Goal: Find specific page/section: Find specific page/section

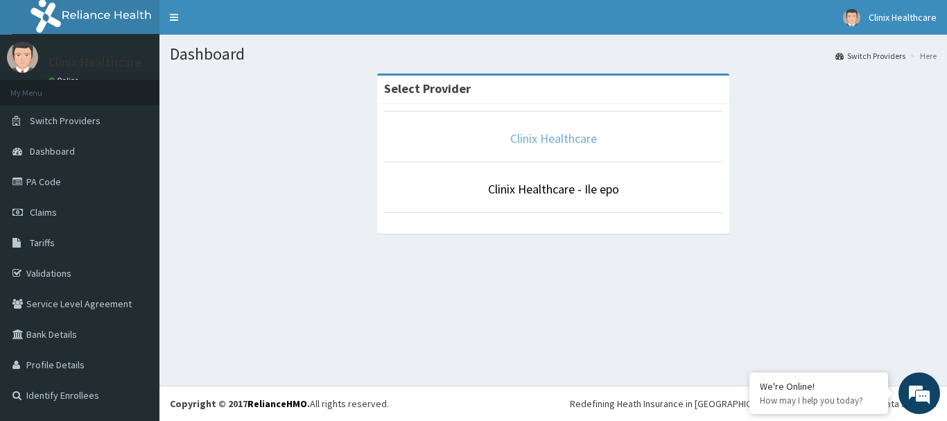
click at [579, 145] on link "Clinix Healthcare" at bounding box center [553, 138] width 87 height 16
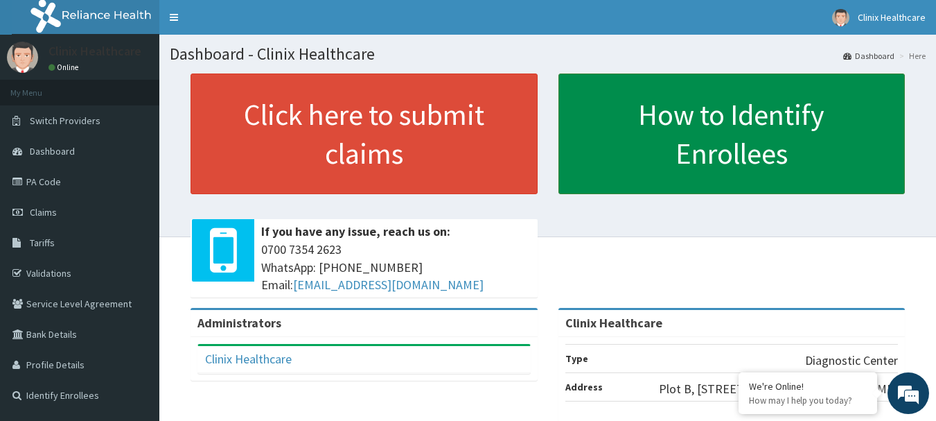
drag, startPoint x: 826, startPoint y: 265, endPoint x: 626, endPoint y: 167, distance: 223.1
click at [826, 265] on div "Click here to submit claims If you have any issue, reach us on: [PHONE_NUMBER] …" at bounding box center [548, 190] width 756 height 234
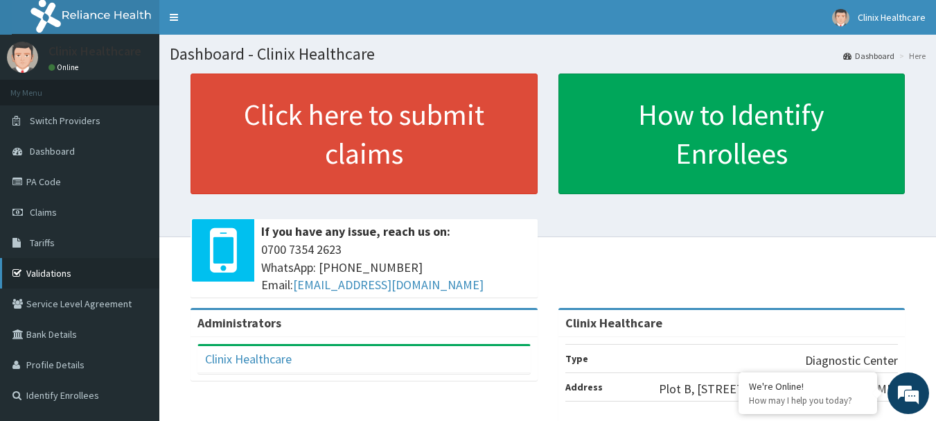
click at [55, 273] on link "Validations" at bounding box center [79, 273] width 159 height 30
